Goal: Task Accomplishment & Management: Complete application form

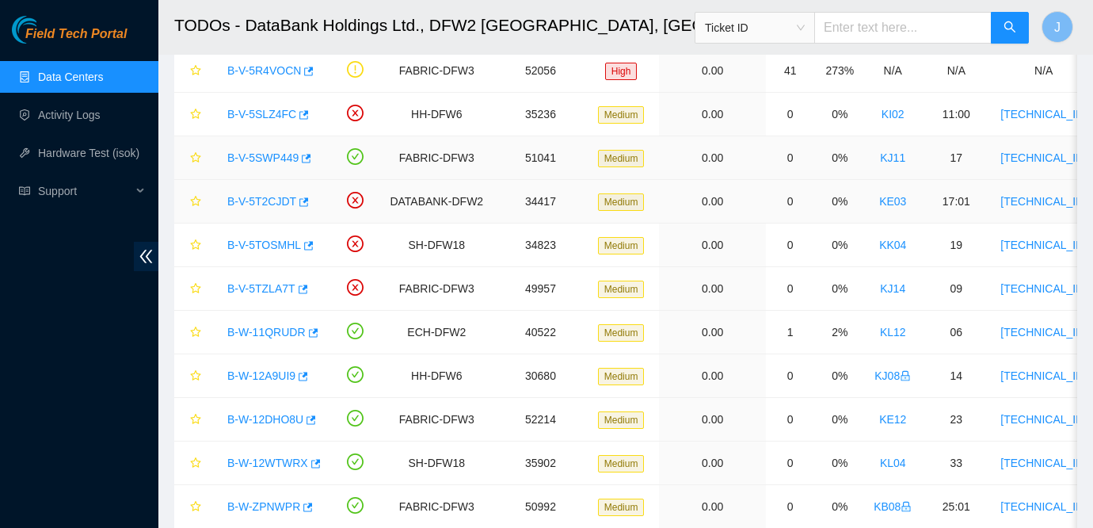
scroll to position [324, 0]
click at [94, 120] on link "Activity Logs" at bounding box center [69, 115] width 63 height 13
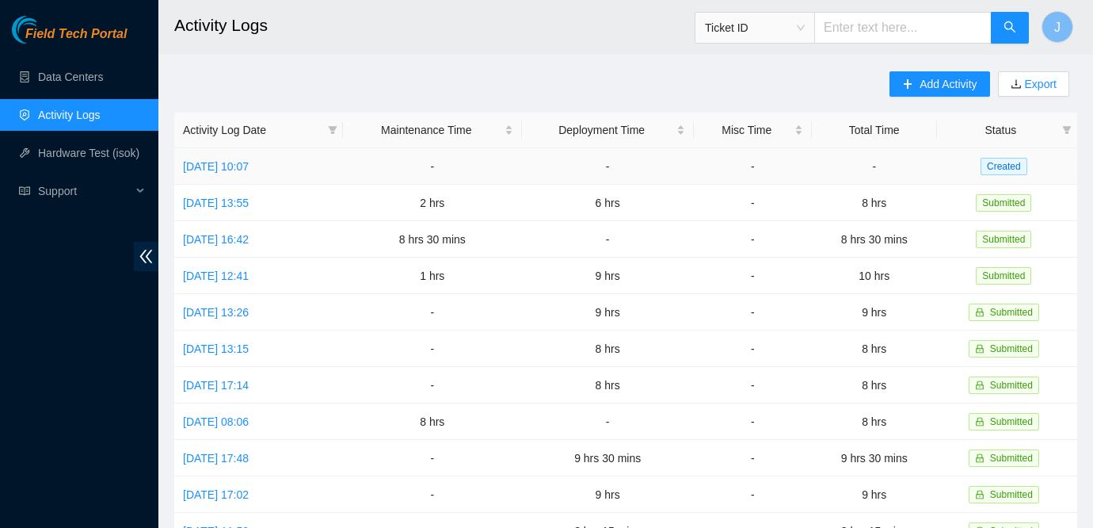
click at [212, 172] on td "[DATE] 10:07" at bounding box center [258, 166] width 169 height 36
click at [230, 165] on link "[DATE] 10:07" at bounding box center [216, 166] width 66 height 13
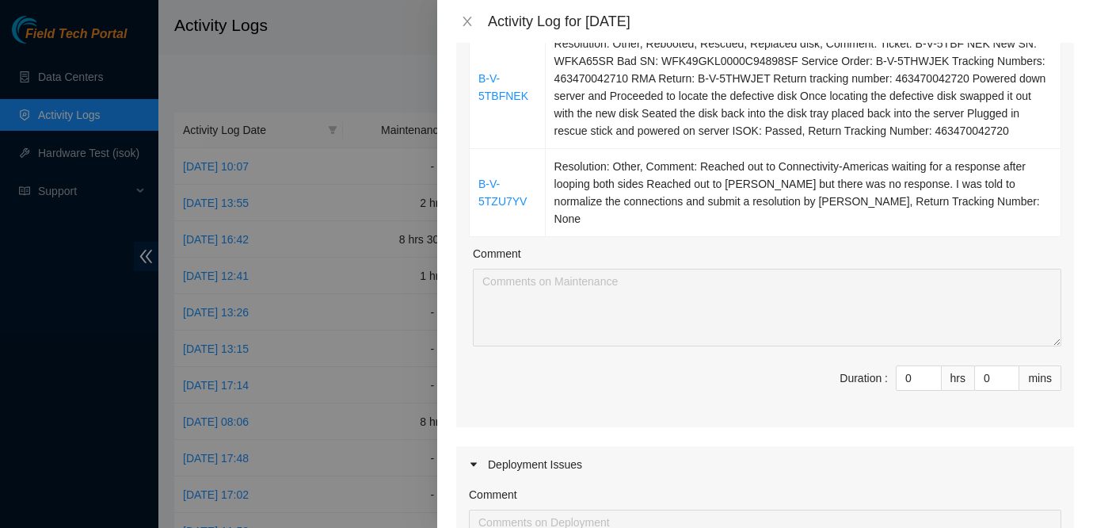
scroll to position [582, 0]
type input "1"
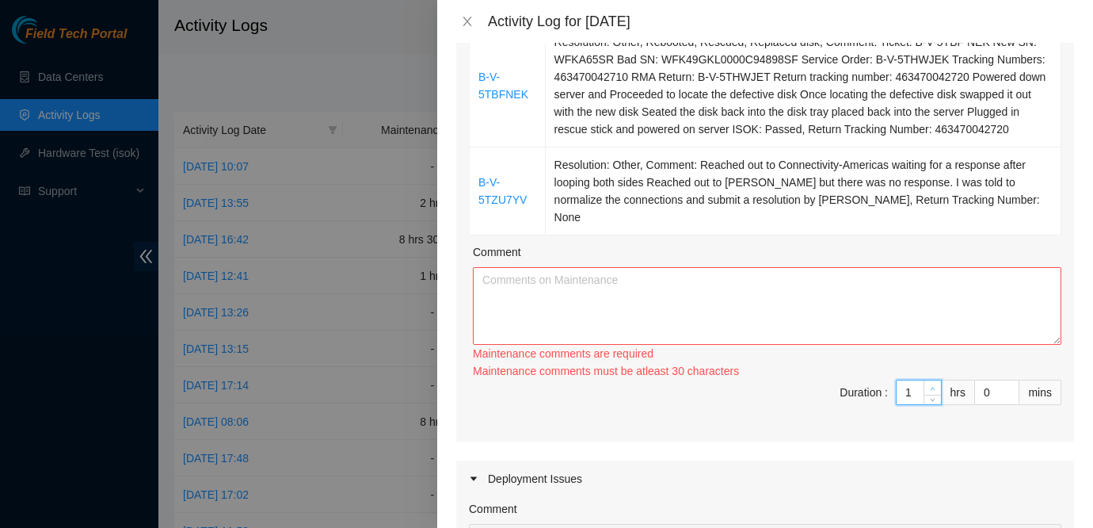
click at [929, 383] on span "up" at bounding box center [934, 388] width 10 height 10
click at [929, 373] on div "Ticket Number Resolution B-V-5TA92ID Resolution: Rebooted, Rescued, Replaced di…" at bounding box center [765, 37] width 618 height 807
type input "2"
type input "3"
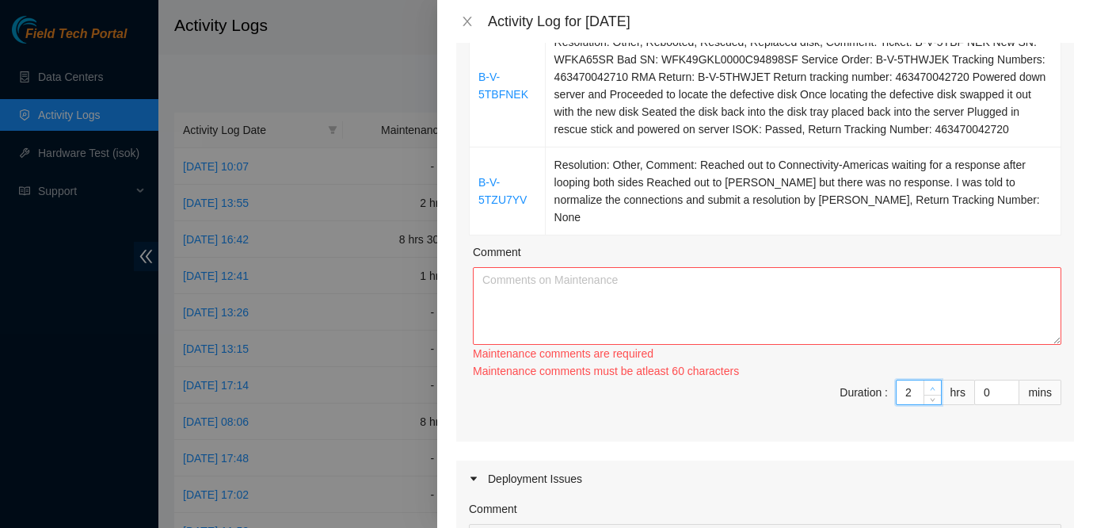
type input "3"
click at [931, 393] on span "Increase Value" at bounding box center [932, 387] width 17 height 14
click at [705, 304] on textarea "Comment" at bounding box center [767, 306] width 589 height 78
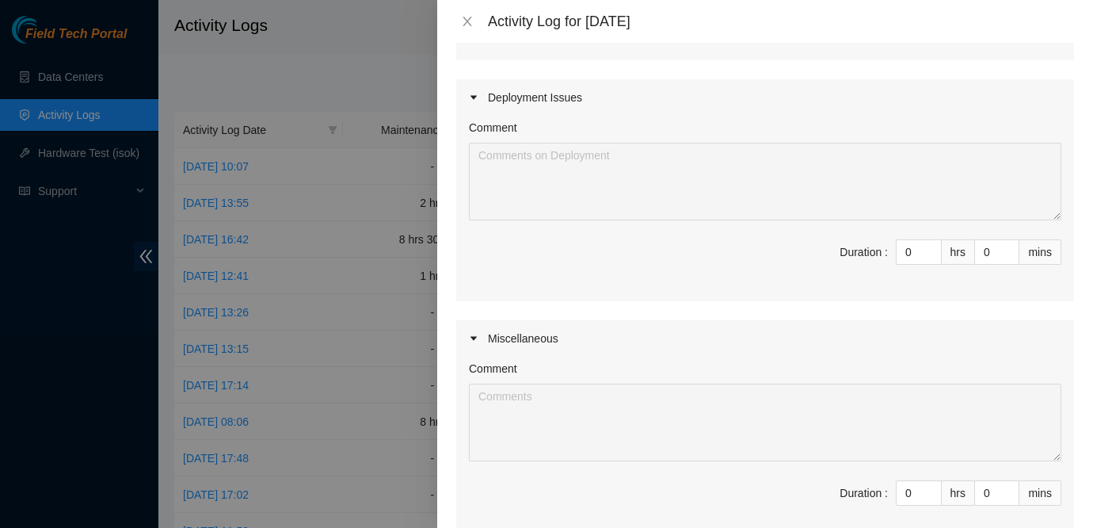
scroll to position [948, 0]
type textarea "Worked on tickets towards the end of my day. Worked with Connectivity-Americas …"
type input "1"
type input "4"
click at [929, 247] on span "up" at bounding box center [934, 247] width 10 height 10
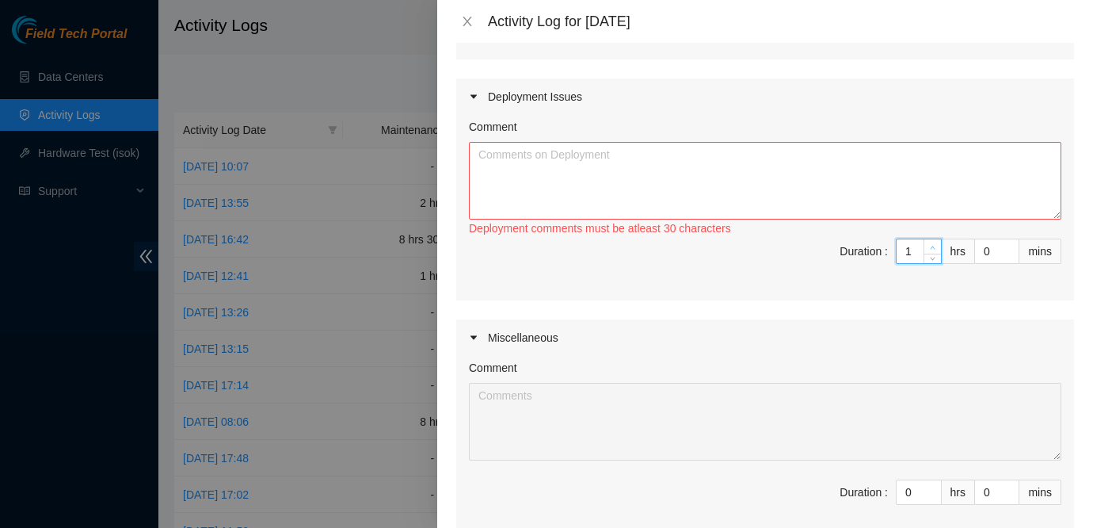
type input "2"
type input "5"
click at [929, 247] on span "up" at bounding box center [934, 247] width 10 height 10
type input "3"
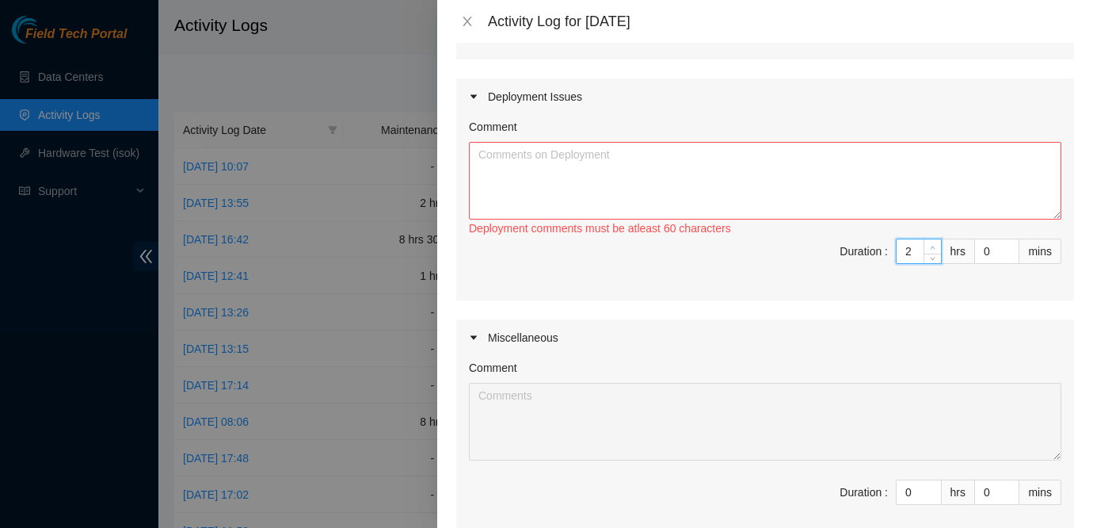
type input "6"
type input "4"
type input "7"
click at [929, 247] on span "up" at bounding box center [934, 247] width 10 height 10
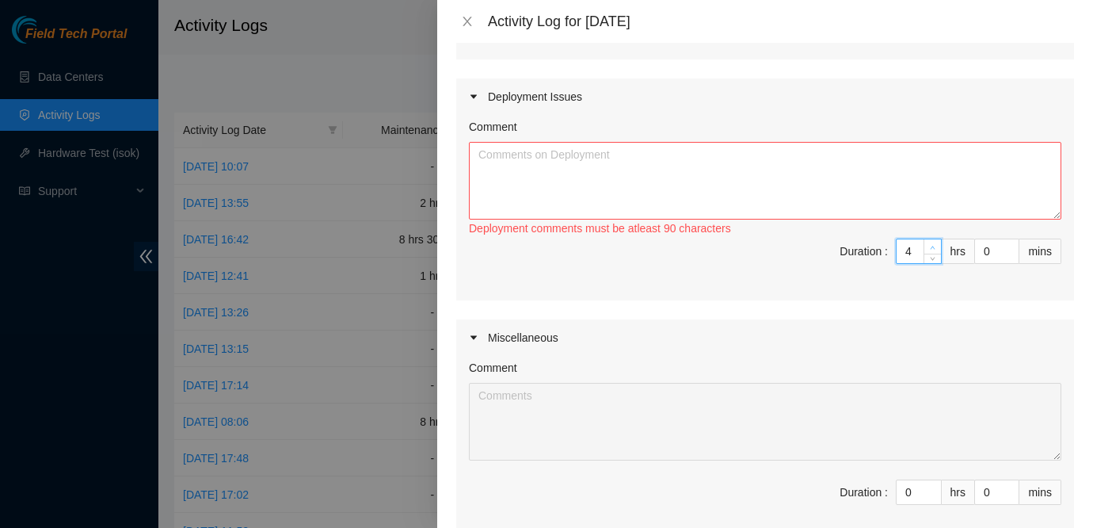
type input "5"
type input "8"
type input "6"
type input "9"
click at [929, 247] on span "up" at bounding box center [934, 247] width 10 height 10
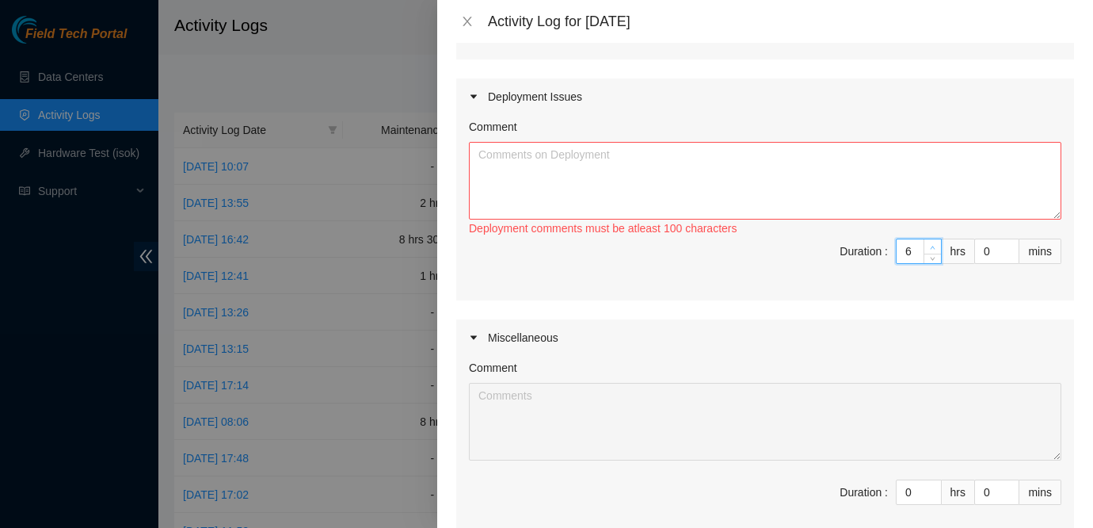
type input "7"
type input "10"
click at [929, 247] on span "up" at bounding box center [934, 247] width 10 height 10
type input "6"
type input "9"
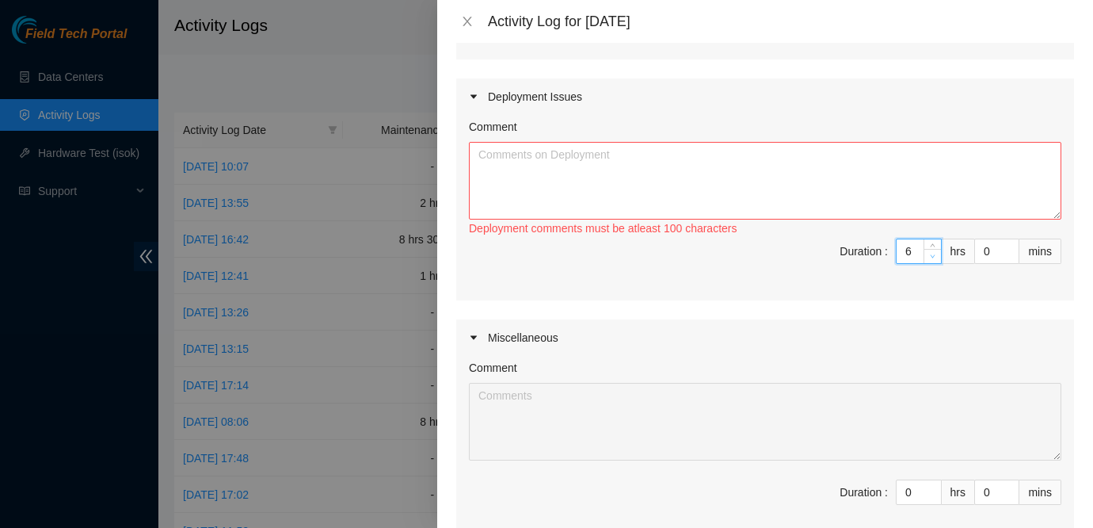
click at [929, 257] on span "down" at bounding box center [934, 257] width 10 height 10
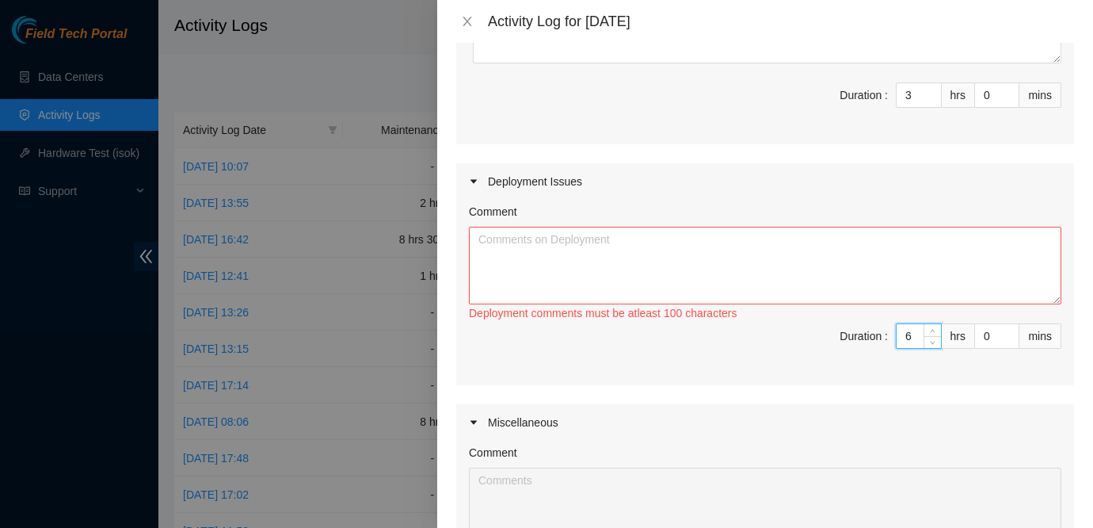
scroll to position [810, 0]
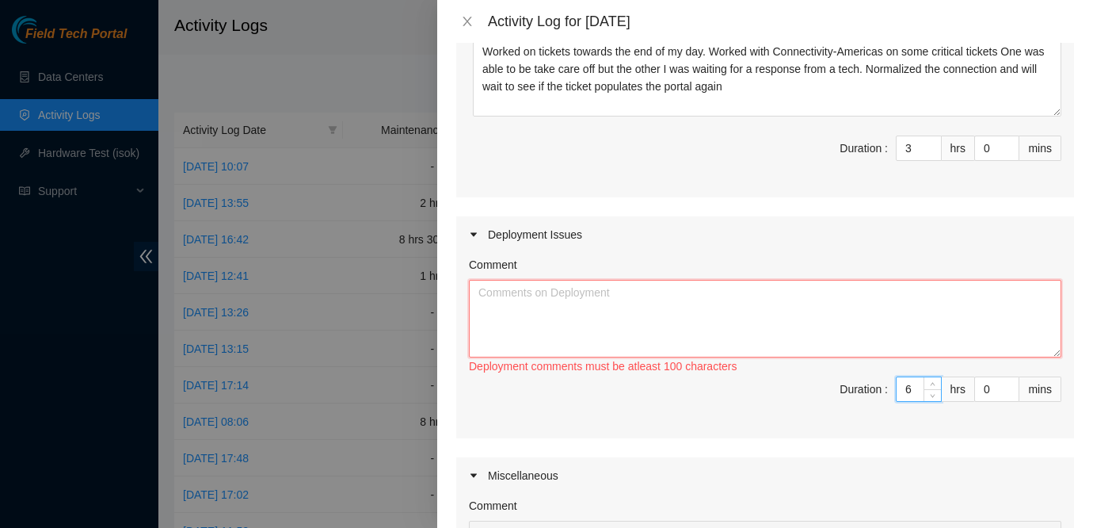
click at [699, 320] on textarea "Comment" at bounding box center [765, 319] width 593 height 78
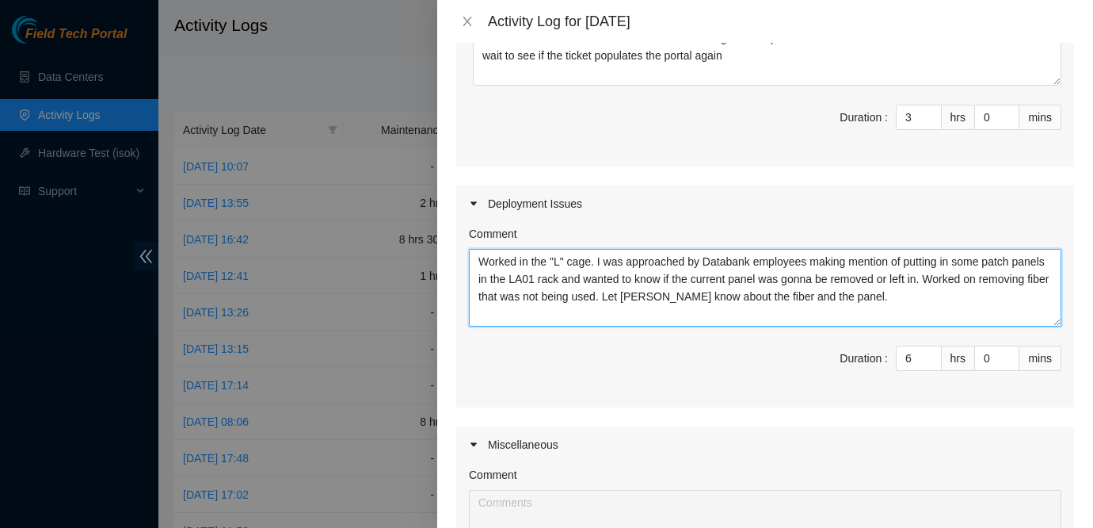
scroll to position [1135, 0]
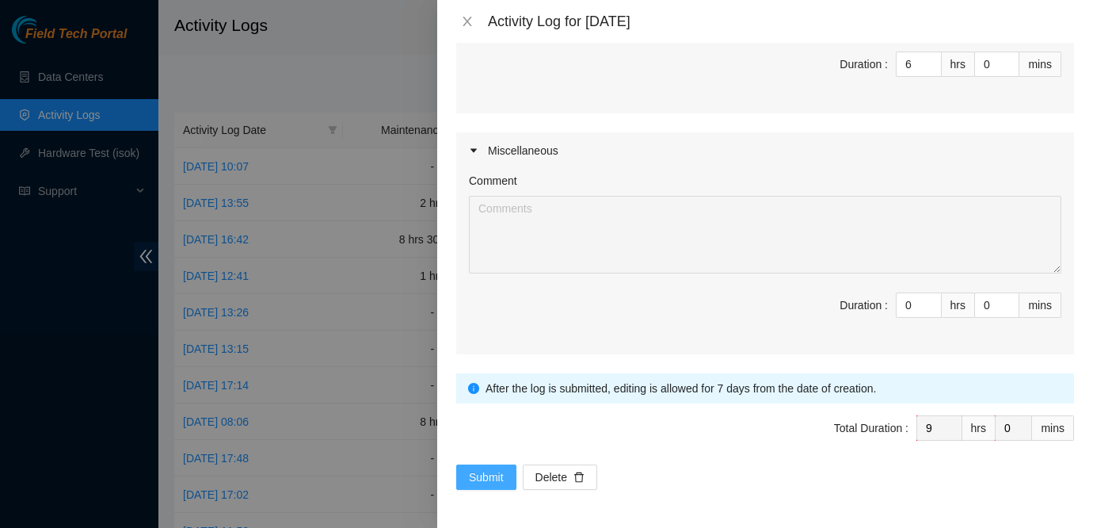
type textarea "Worked in the "L" cage. I was approached by Databank employees making mention o…"
click at [472, 474] on span "Submit" at bounding box center [486, 476] width 35 height 17
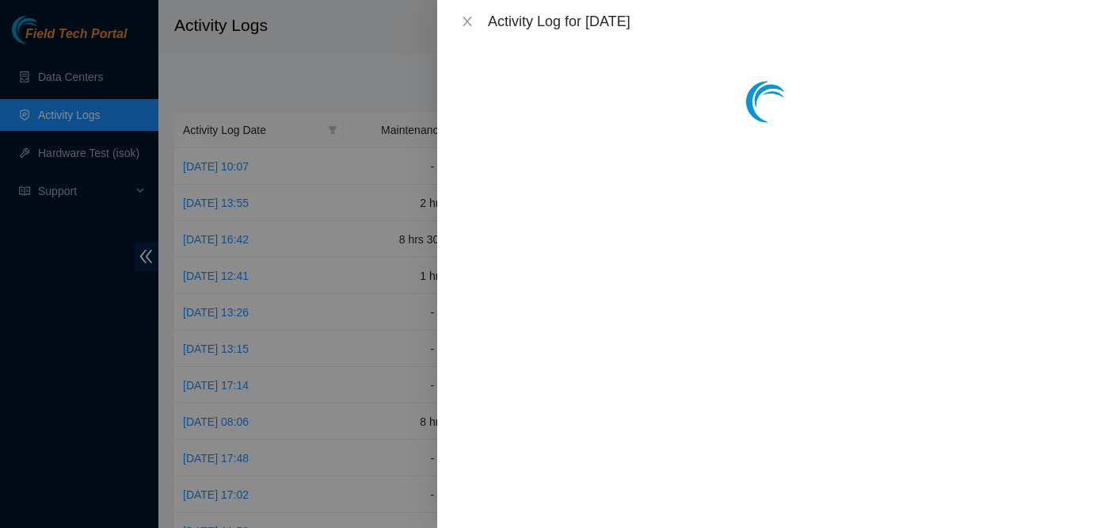
scroll to position [0, 0]
